Goal: Information Seeking & Learning: Learn about a topic

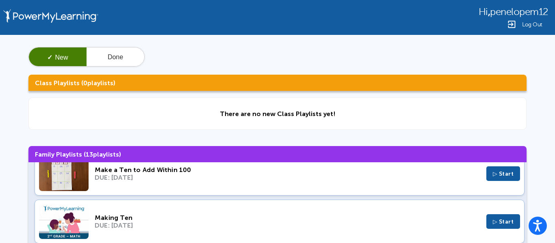
scroll to position [70, 0]
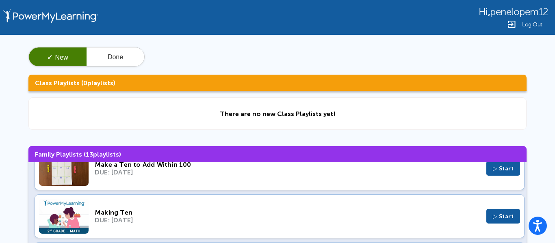
click at [81, 222] on img at bounding box center [64, 216] width 50 height 35
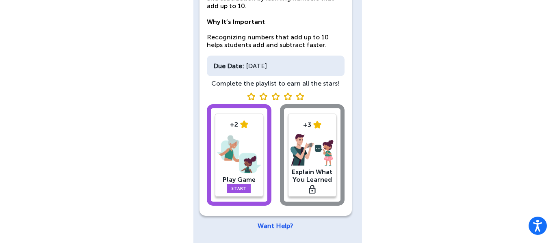
scroll to position [113, 0]
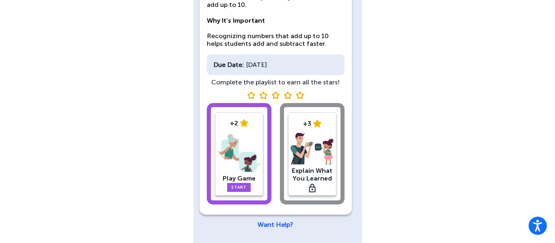
click at [240, 149] on img at bounding box center [238, 153] width 43 height 42
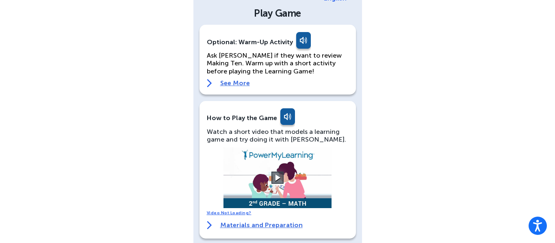
scroll to position [49, 0]
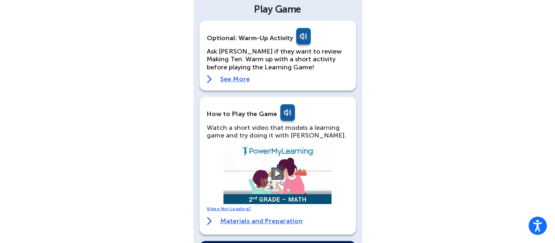
click at [285, 117] on link at bounding box center [287, 113] width 16 height 19
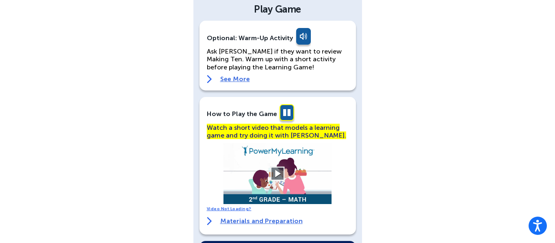
click at [279, 175] on button at bounding box center [278, 174] width 14 height 14
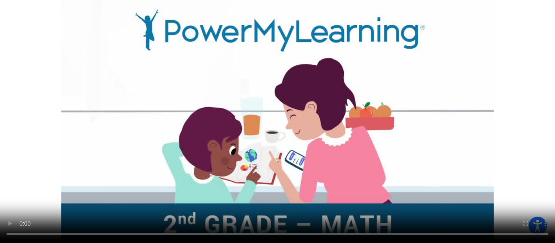
scroll to position [243, 0]
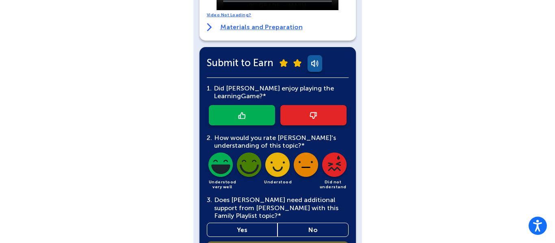
click at [272, 171] on img at bounding box center [278, 167] width 28 height 28
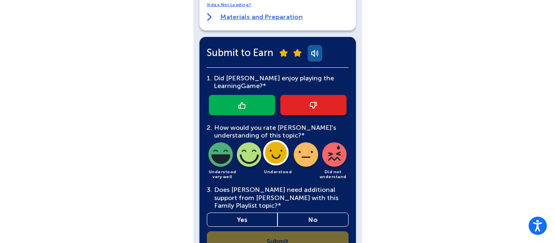
scroll to position [251, 0]
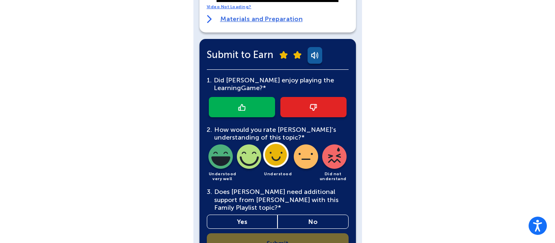
click at [240, 113] on link at bounding box center [242, 107] width 66 height 20
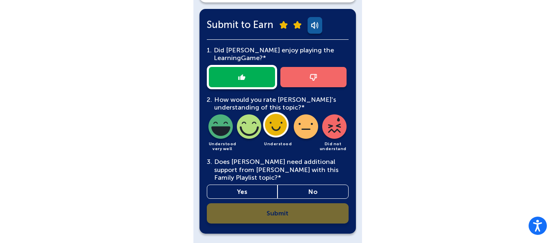
scroll to position [307, 0]
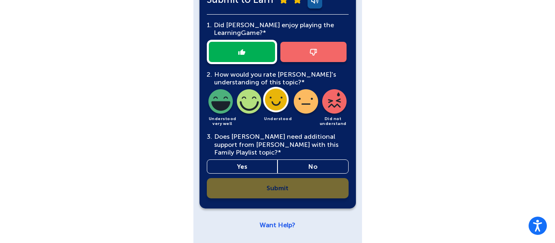
click at [295, 167] on link "No" at bounding box center [312, 167] width 71 height 14
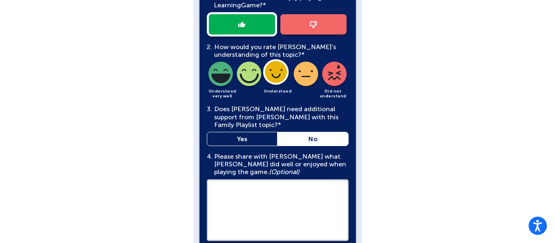
scroll to position [403, 0]
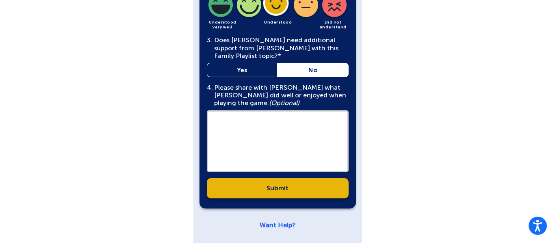
click at [294, 188] on link "Submit" at bounding box center [278, 188] width 142 height 20
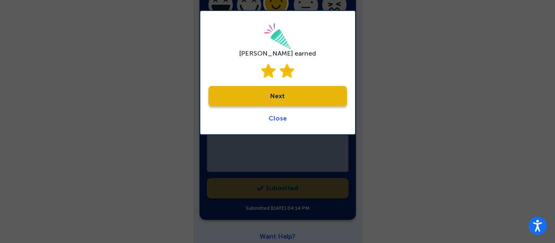
click at [301, 95] on link "Next" at bounding box center [277, 96] width 139 height 20
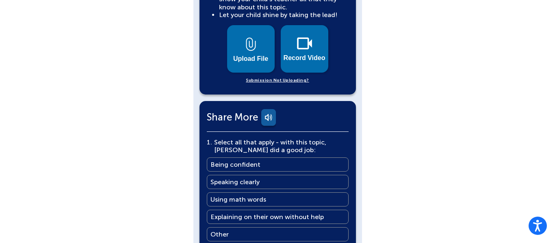
scroll to position [463, 0]
